Goal: Task Accomplishment & Management: Manage account settings

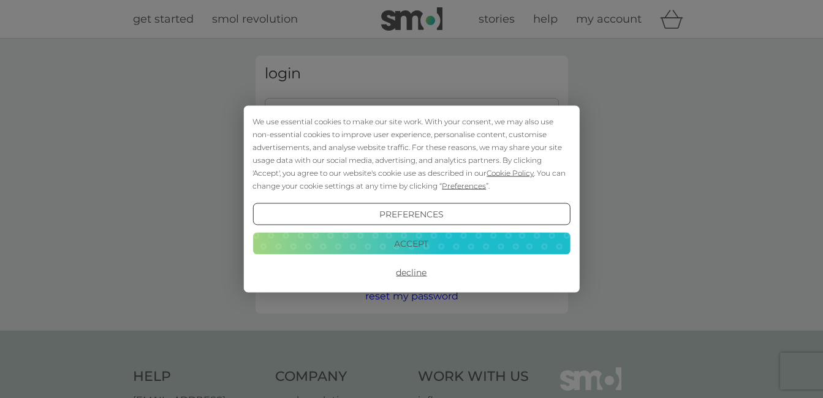
type input "[PERSON_NAME][EMAIL_ADDRESS][PERSON_NAME][DOMAIN_NAME]"
click at [401, 240] on button "Accept" at bounding box center [411, 243] width 317 height 22
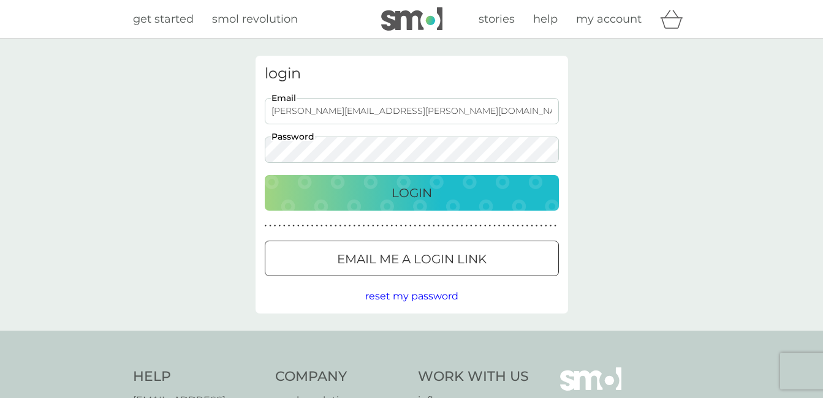
click at [425, 184] on p "Login" at bounding box center [412, 193] width 40 height 20
